Goal: Task Accomplishment & Management: Manage account settings

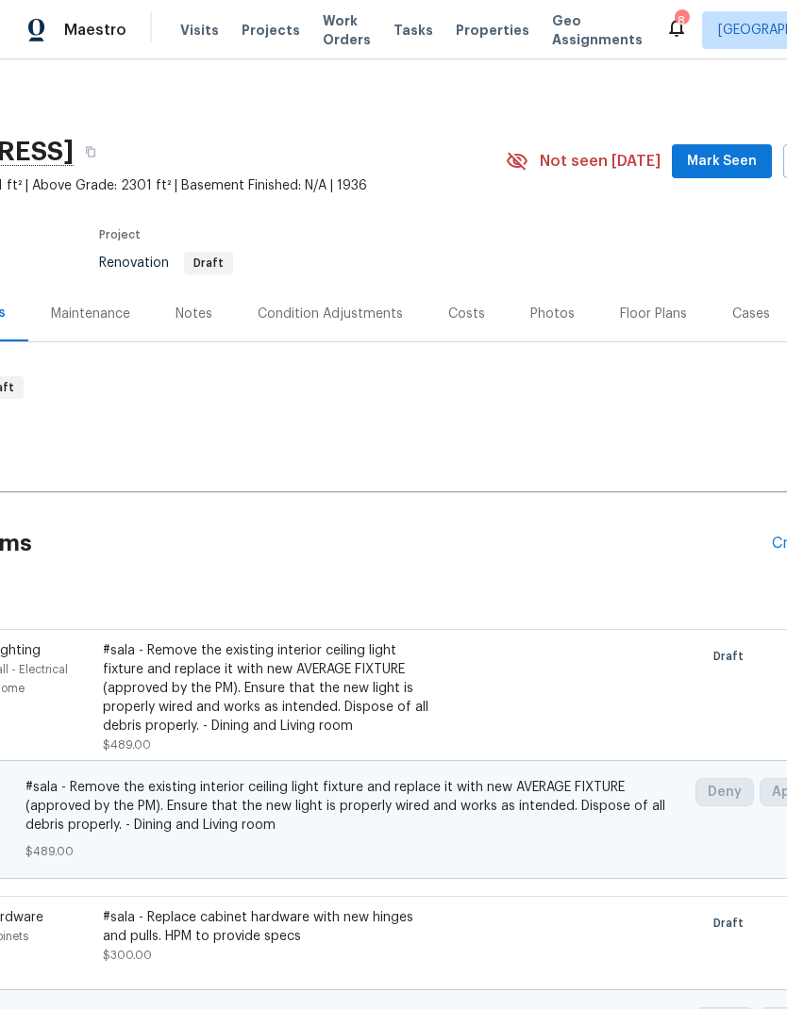
scroll to position [0, 180]
click at [339, 311] on div "Condition Adjustments" at bounding box center [328, 314] width 145 height 19
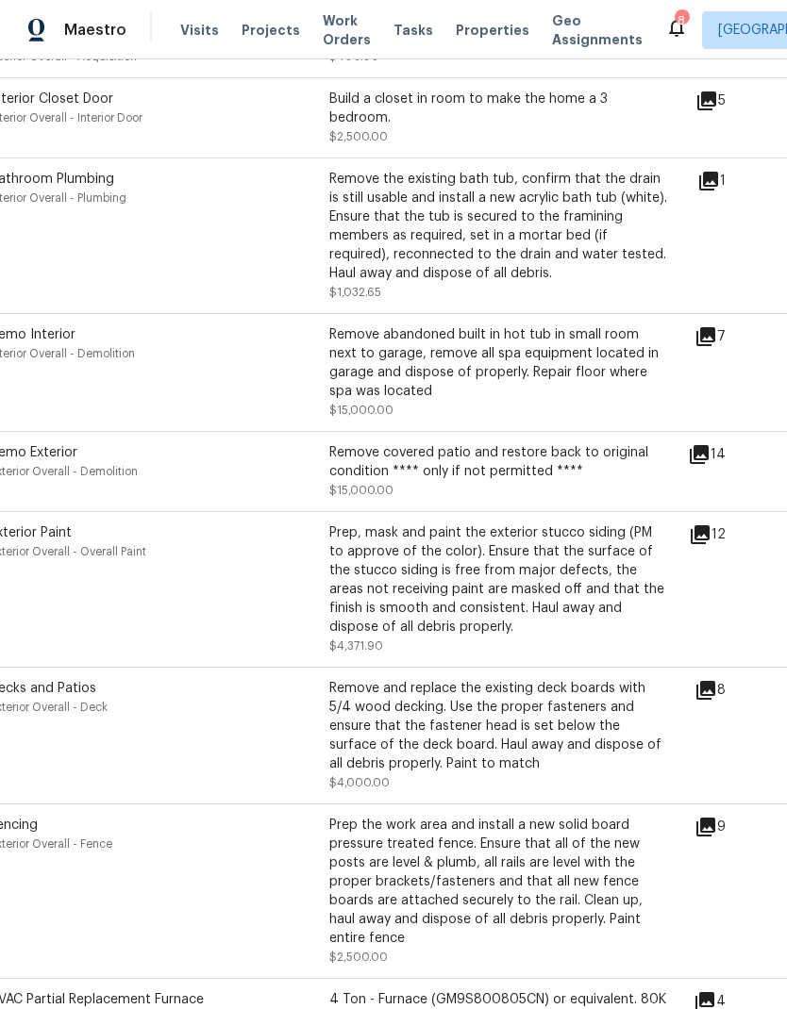
scroll to position [604, 25]
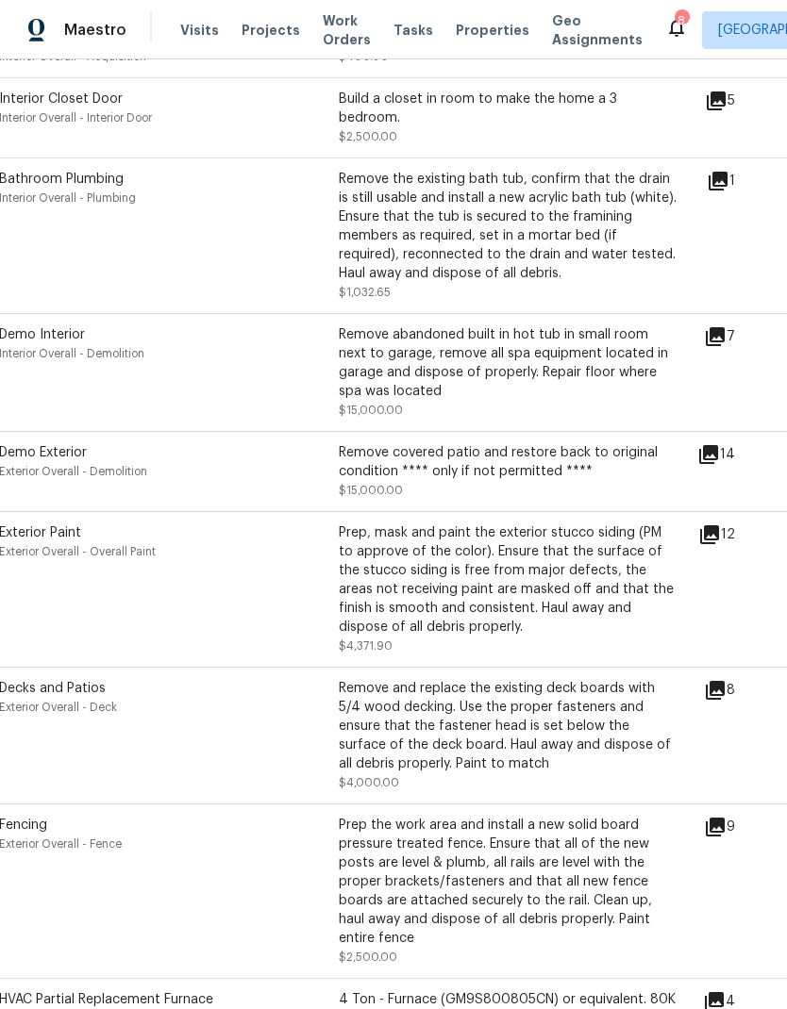
click at [726, 680] on icon at bounding box center [715, 690] width 23 height 23
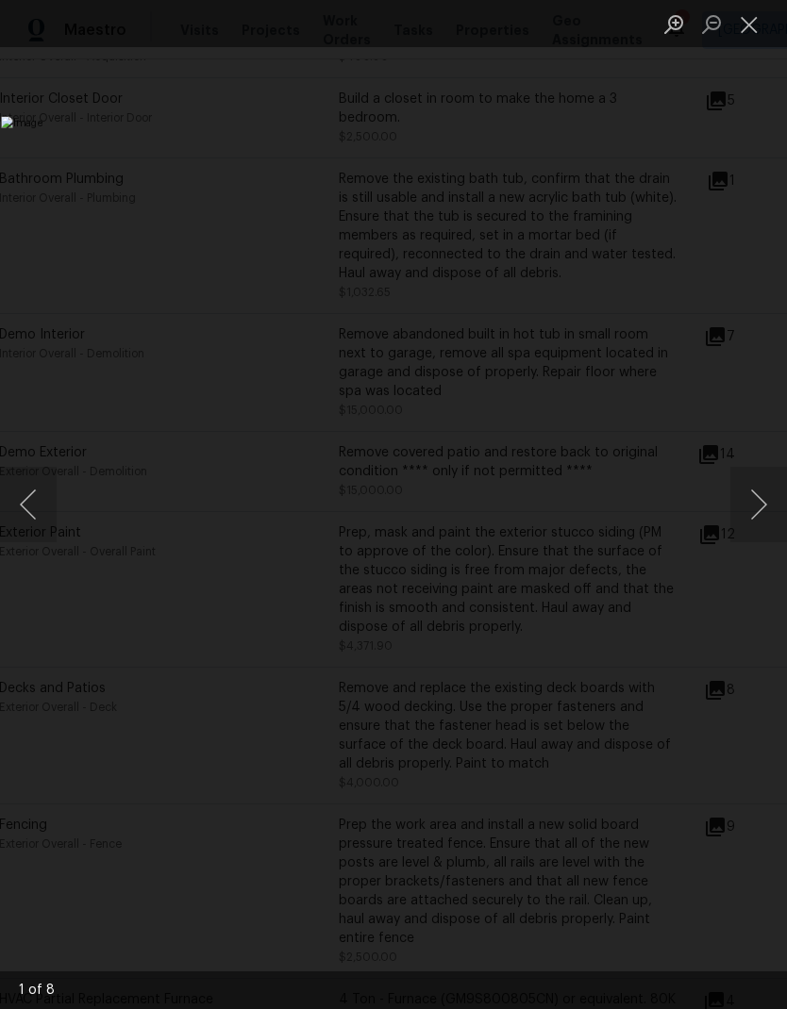
click at [744, 28] on button "Close lightbox" at bounding box center [749, 24] width 38 height 33
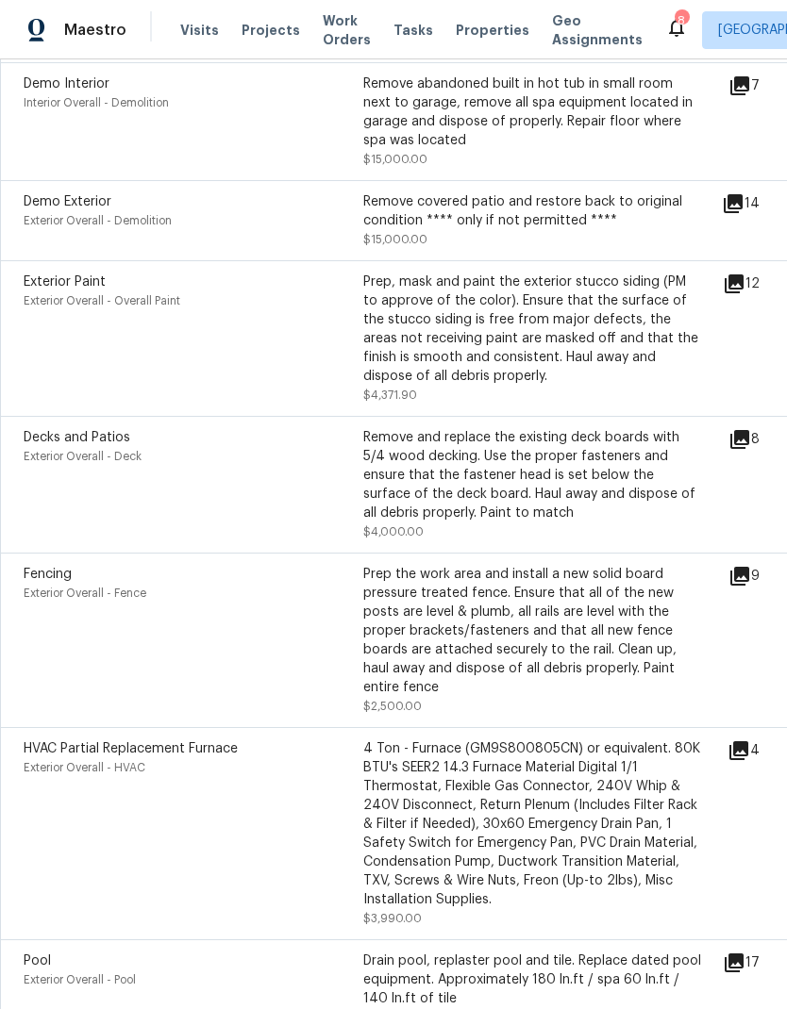
scroll to position [852, 0]
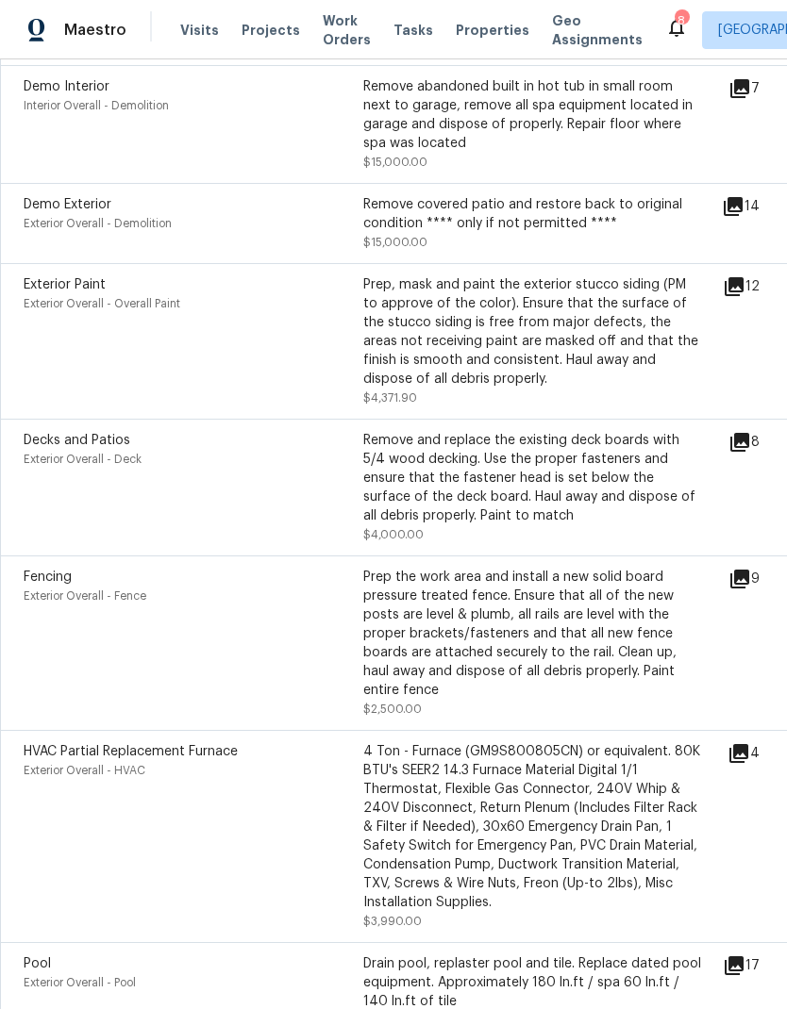
click at [336, 27] on span "Work Orders" at bounding box center [347, 30] width 48 height 38
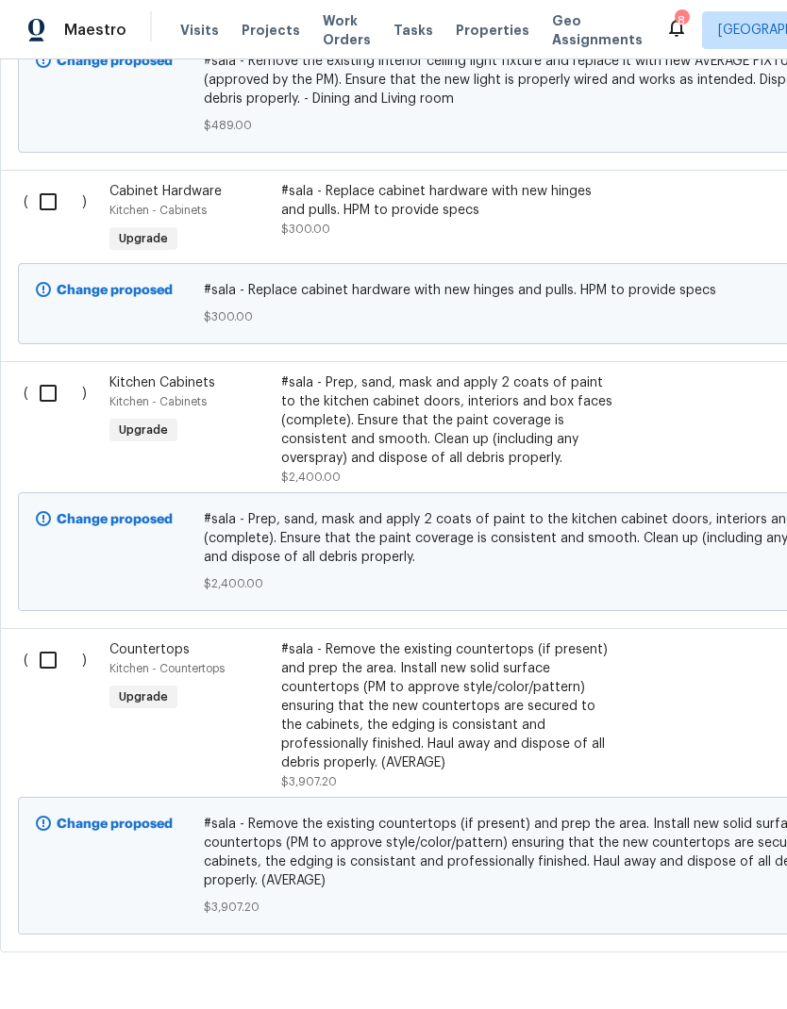
scroll to position [725, 0]
